Goal: Find specific page/section: Find specific page/section

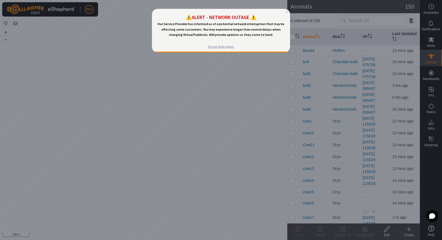
click at [219, 48] on div "Do not show again" at bounding box center [221, 46] width 26 height 4
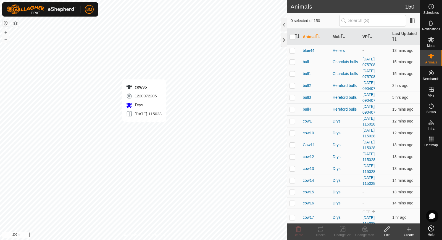
checkbox input "true"
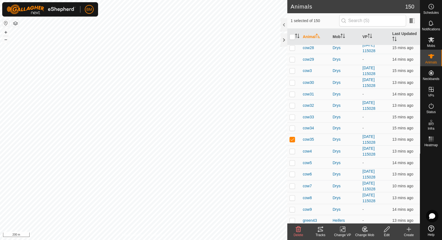
scroll to position [310, 0]
checkbox input "true"
checkbox input "false"
checkbox input "true"
checkbox input "false"
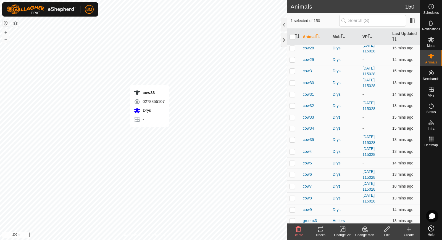
checkbox input "false"
checkbox input "true"
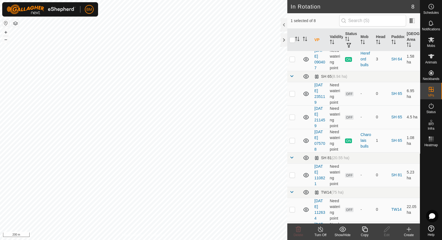
scroll to position [37, 0]
